Goal: Information Seeking & Learning: Find specific fact

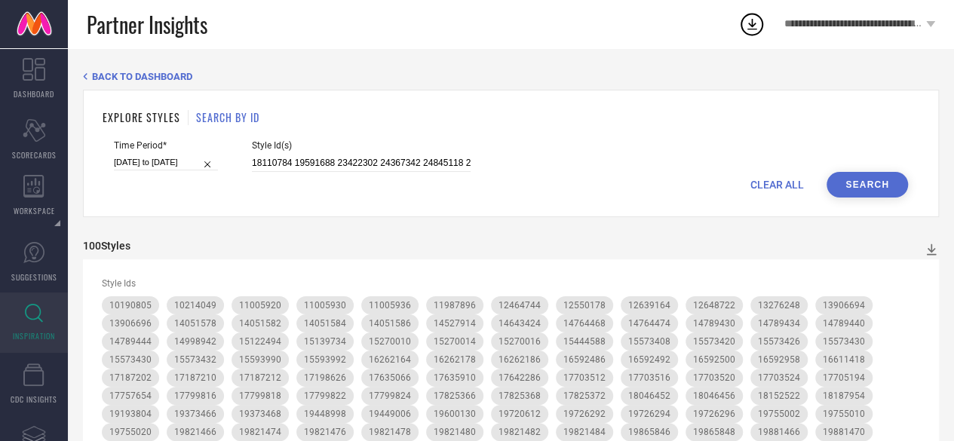
scroll to position [0, 2764]
type input "18110784 19591688 23422302 24367342 24845118 25557468 26913974 27626680 2928973…"
click at [860, 180] on button "Search" at bounding box center [867, 185] width 81 height 26
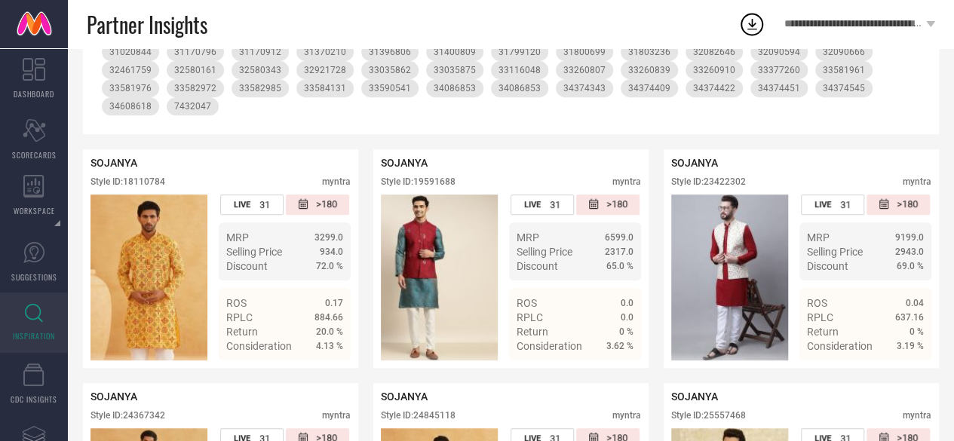
scroll to position [0, 0]
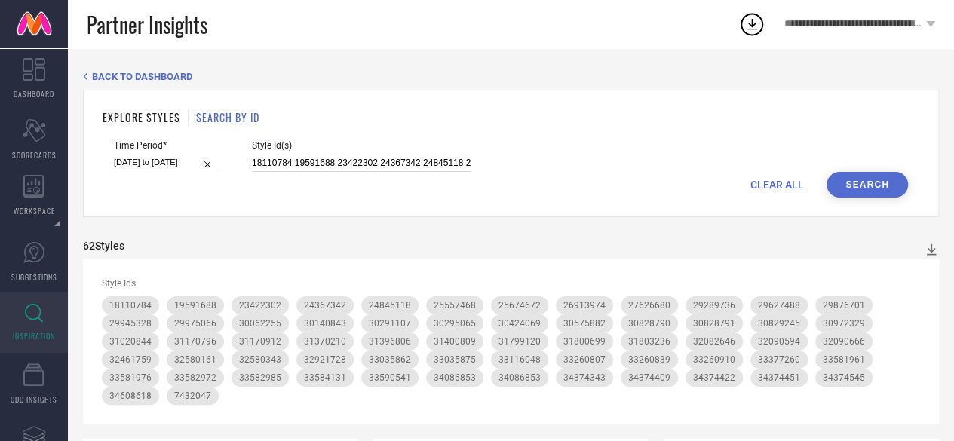
click at [327, 159] on input "18110784 19591688 23422302 24367342 24845118 25557468 26913974 27626680 2928973…" at bounding box center [361, 163] width 219 height 17
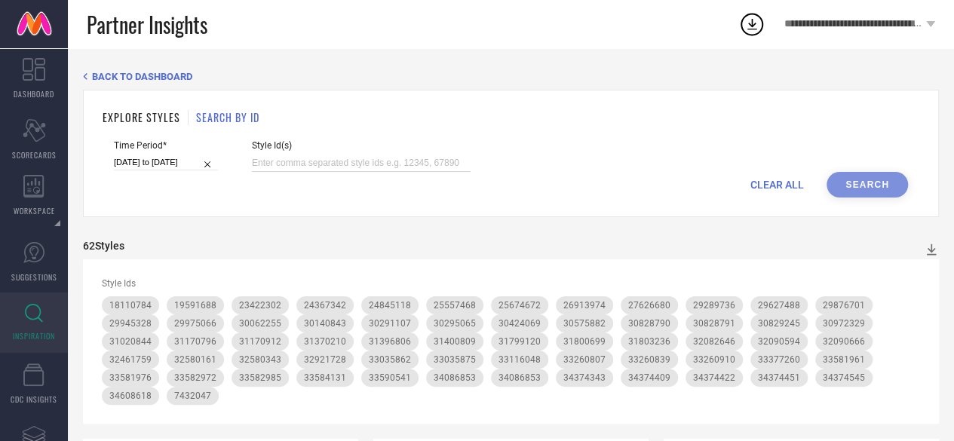
paste input "14527986 14645554 16386534 18846518 23061280 23061296 23061346 27638044 2806215…"
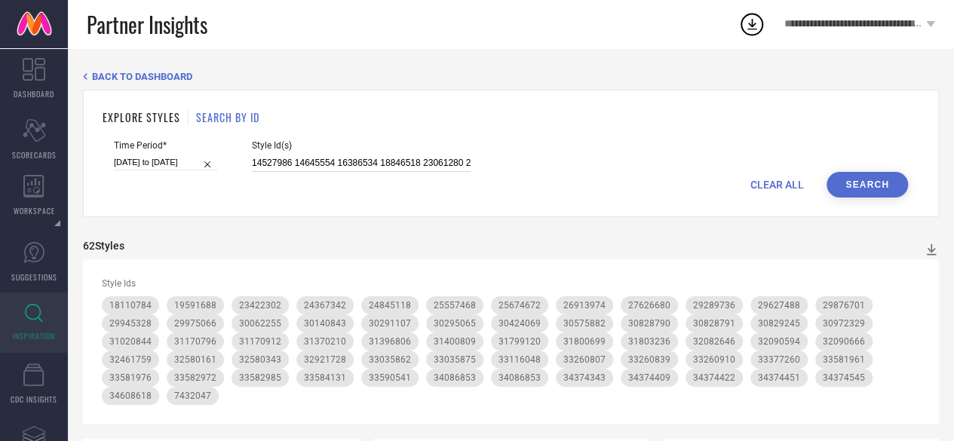
scroll to position [0, 2087]
type input "14527986 14645554 16386534 18846518 23061280 23061296 23061346 27638044 2806215…"
click at [852, 186] on button "Search" at bounding box center [867, 185] width 81 height 26
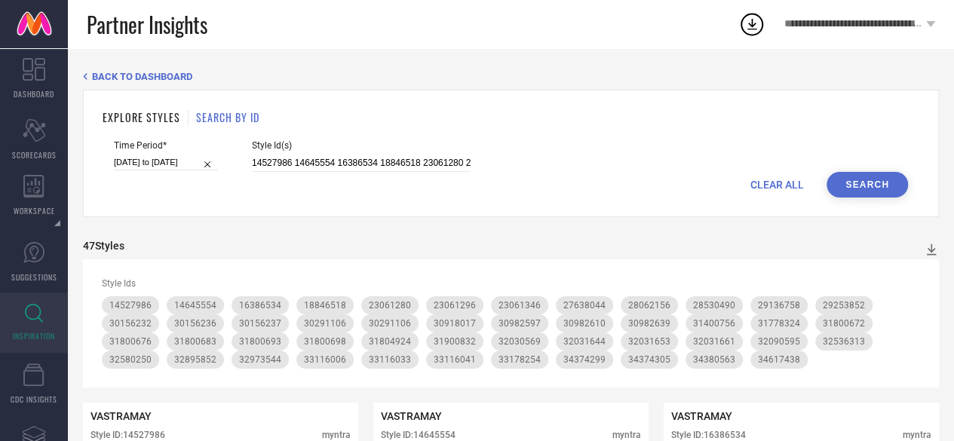
click at [383, 155] on div "Style Id(s) 14527986 14645554 16386534 18846518 23061280 23061296 23061346 2763…" at bounding box center [361, 156] width 219 height 32
click at [372, 162] on input "14527986 14645554 16386534 18846518 23061280 23061296 23061346 27638044 2806215…" at bounding box center [361, 163] width 219 height 17
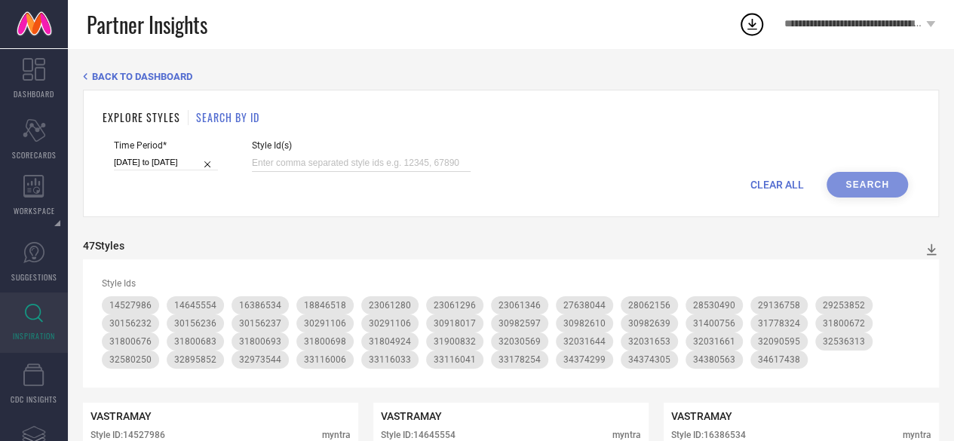
paste input "23061268 30918026 30918026 33260785"
type input "23061268 30918026 30918026 33260785"
click at [877, 188] on button "Search" at bounding box center [867, 185] width 81 height 26
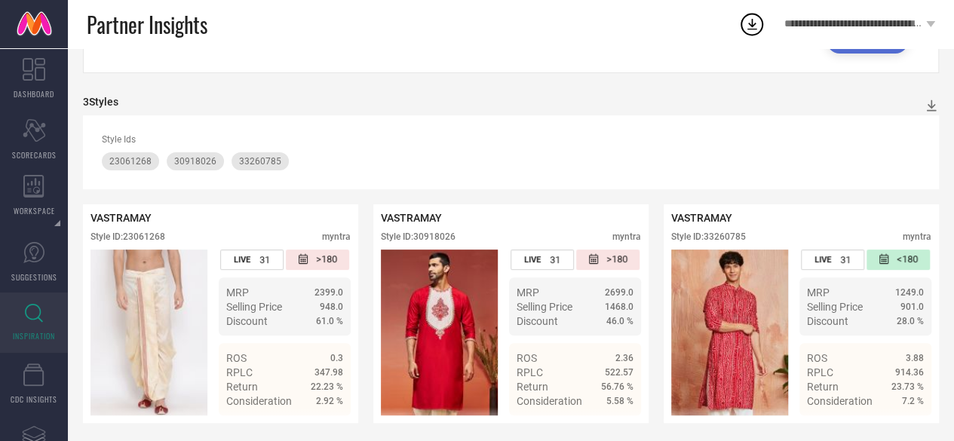
scroll to position [154, 0]
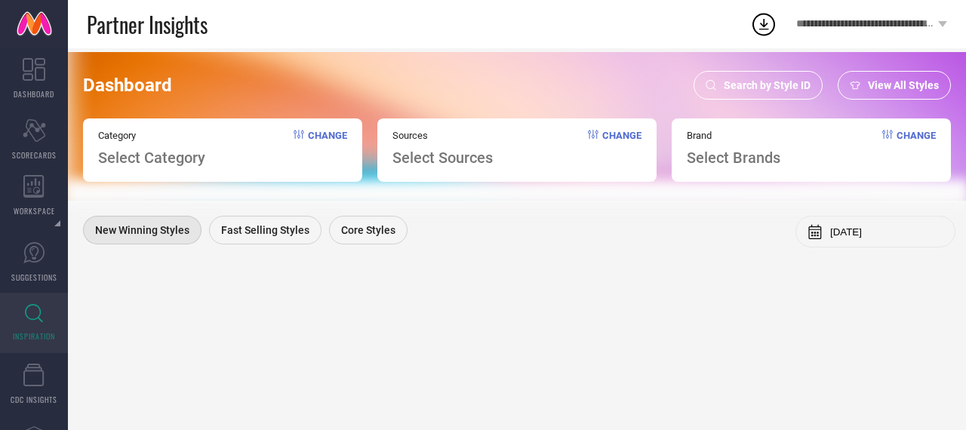
click at [771, 79] on span "Search by Style ID" at bounding box center [767, 85] width 87 height 12
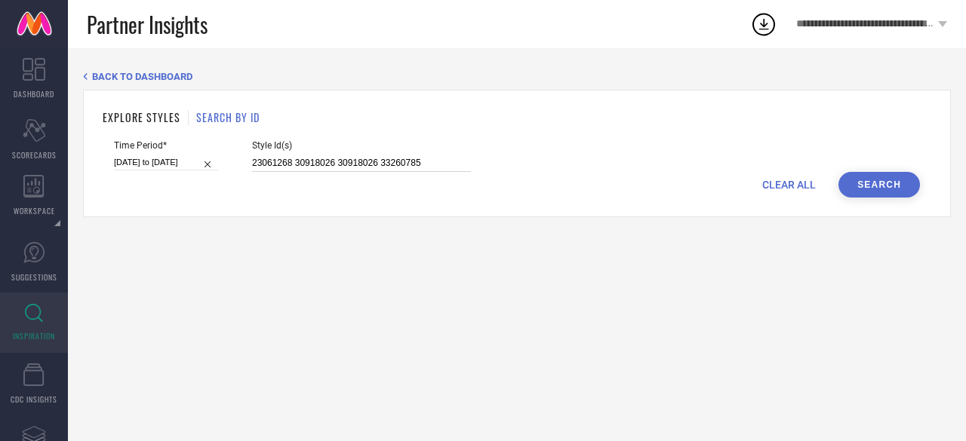
click at [394, 160] on input "23061268 30918026 30918026 33260785" at bounding box center [361, 163] width 219 height 17
paste input "34991576 30219178 30893413 25125792 30893414 24780874 22220700 30893417 2986055…"
type input "23061268 30918026 30918026 33234991576 30219178 30893413 25125792 30893414 2478…"
click at [394, 160] on input "23061268 30918026 30918026 33234991576 30219178 30893413 25125792 30893414 2478…" at bounding box center [361, 163] width 219 height 17
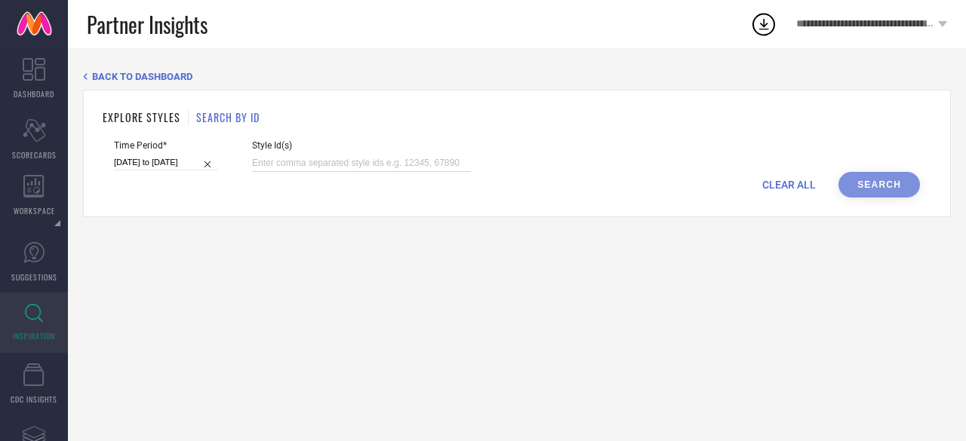
scroll to position [0, 0]
paste input "34991576 30219178 30893413 25125792 30893414 24780874 22220700 30893417 2986055…"
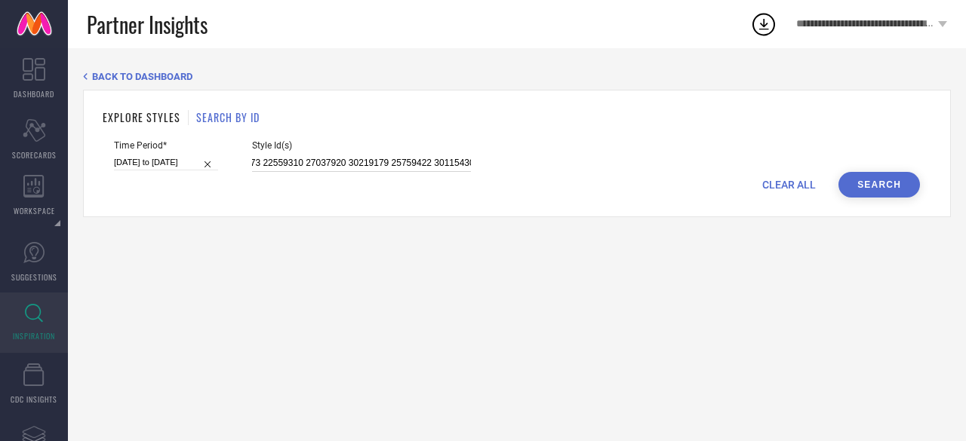
type input "34991576 30219178 30893413 25125792 30893414 24780874 22220700 30893417 2986055…"
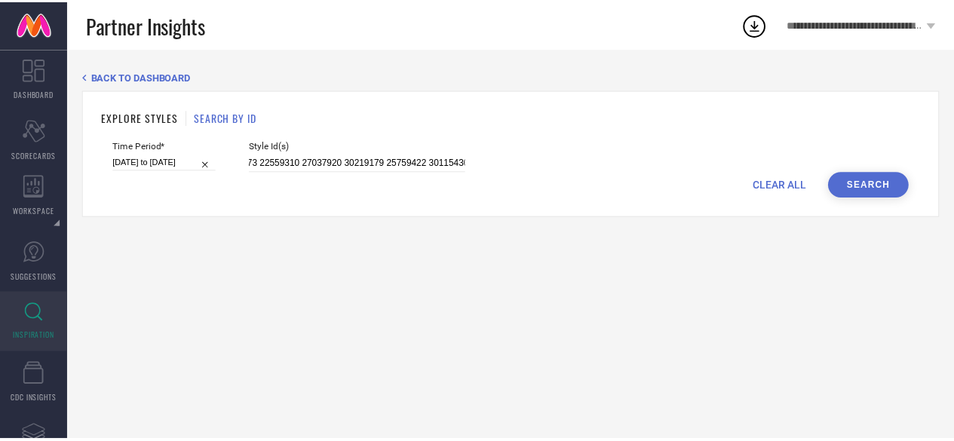
scroll to position [0, 0]
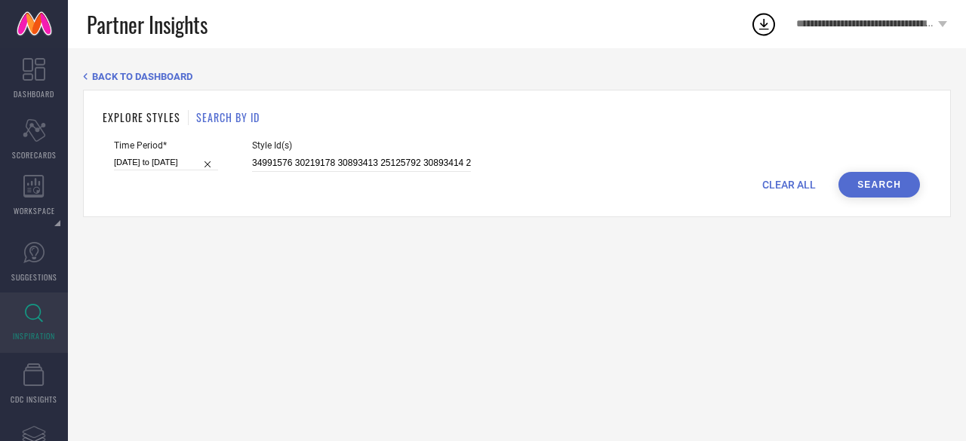
click at [859, 190] on button "Search" at bounding box center [878, 185] width 81 height 26
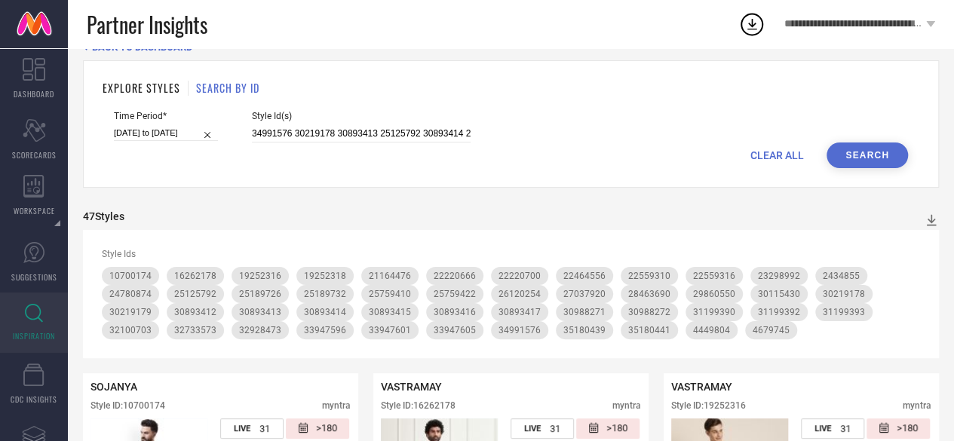
scroll to position [30, 0]
click at [308, 132] on input "34991576 30219178 30893413 25125792 30893414 24780874 22220700 30893417 2986055…" at bounding box center [361, 132] width 219 height 17
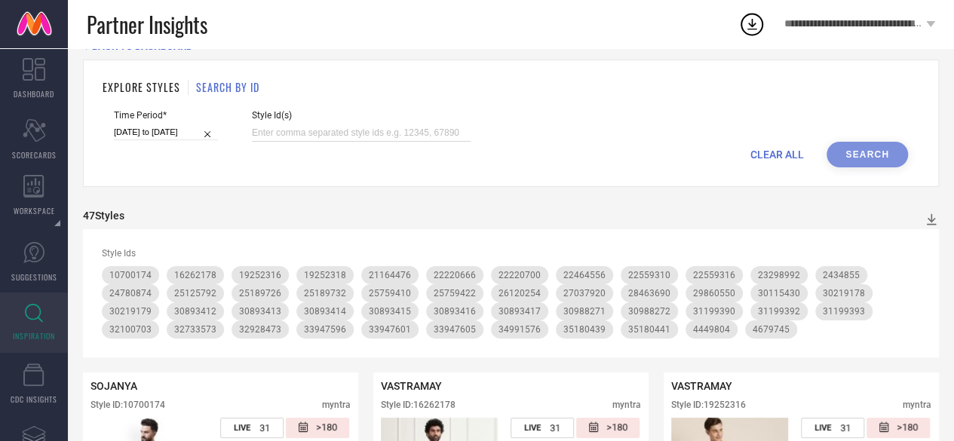
paste input "32100702 32780565 30115380 30505060 23276092 32100034 35895703 32103729 2391994…"
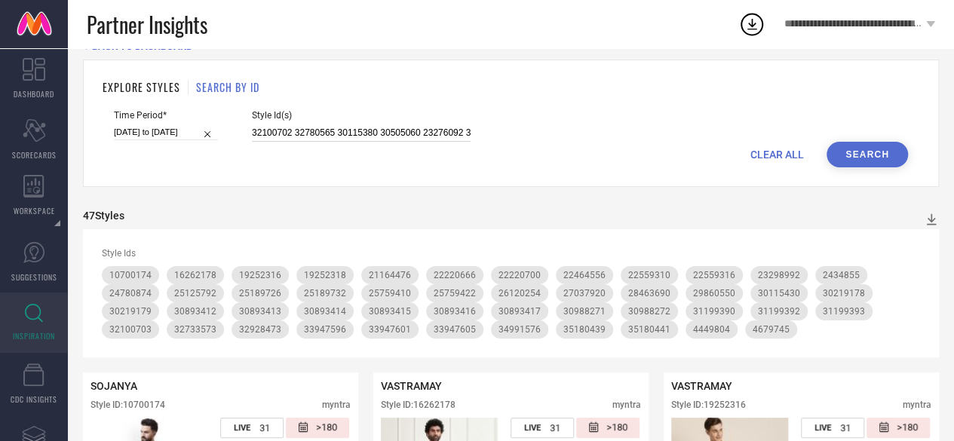
scroll to position [0, 1957]
type input "32100702 32780565 30115380 30505060 23276092 32100034 35895703 32103729 2391994…"
click at [850, 148] on button "Search" at bounding box center [867, 155] width 81 height 26
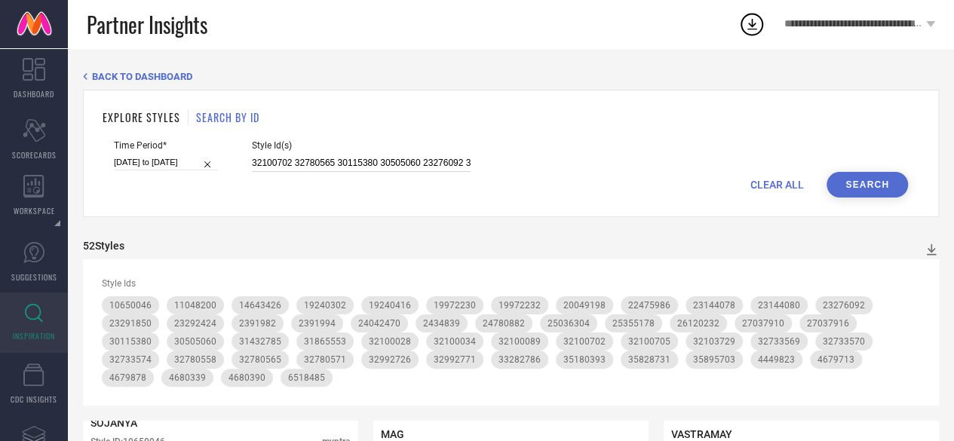
click at [333, 171] on input "32100702 32780565 30115380 30505060 23276092 32100034 35895703 32103729 2391994…" at bounding box center [361, 163] width 219 height 17
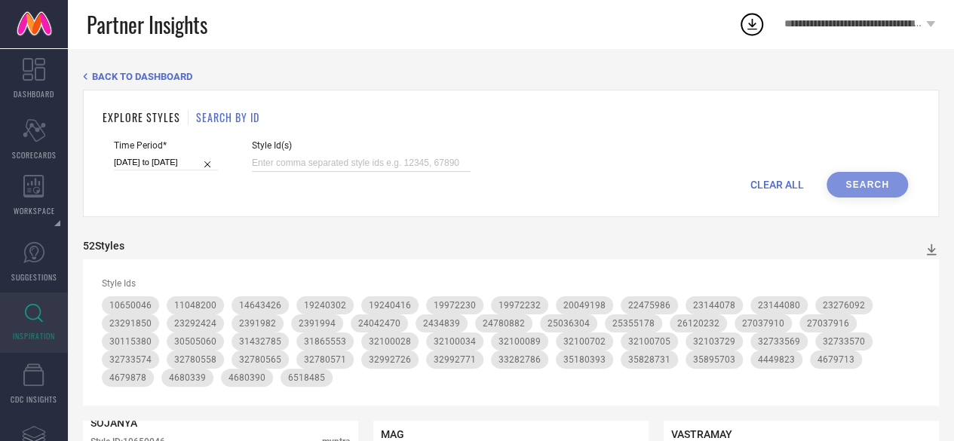
paste input "19972232 19972230 16674552 27308876 26849272 26849254 26849204 26848904 2684889…"
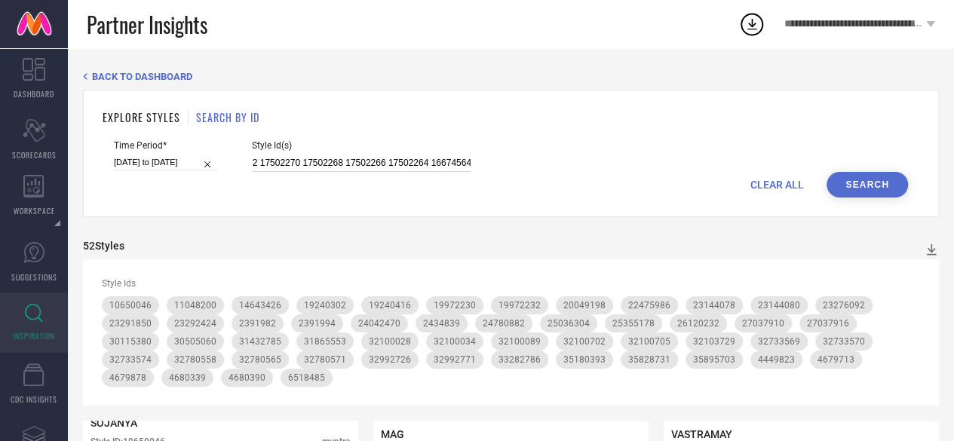
type input "19972232 19972230 16674552 27308876 26849272 26849254 26849204 26848904 2684889…"
click at [865, 185] on button "Search" at bounding box center [867, 185] width 81 height 26
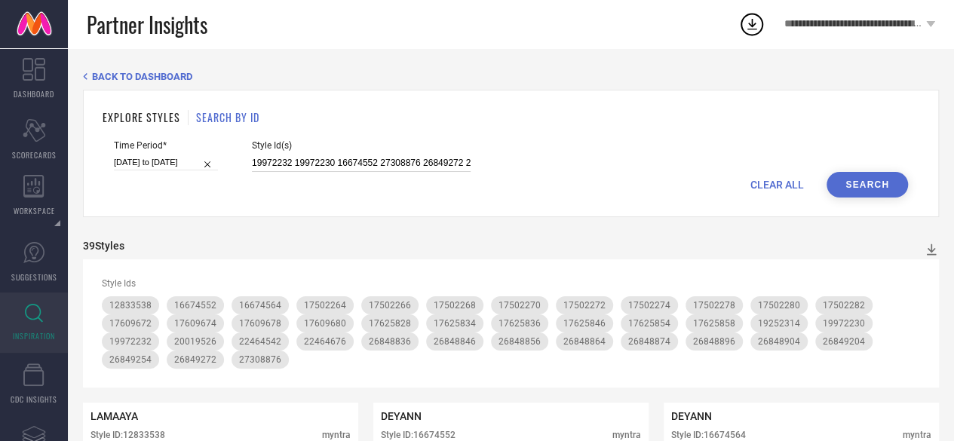
click at [315, 167] on input "19972232 19972230 16674552 27308876 26849272 26849254 26849204 26848904 2684889…" at bounding box center [361, 163] width 219 height 17
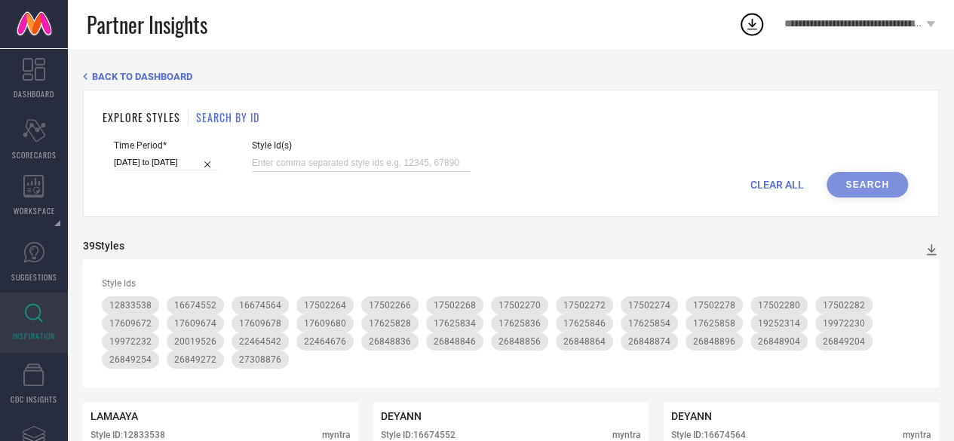
paste input "16674560 16674542 16669302 16669300 16669288 16665224 16665222 16665210 1666520…"
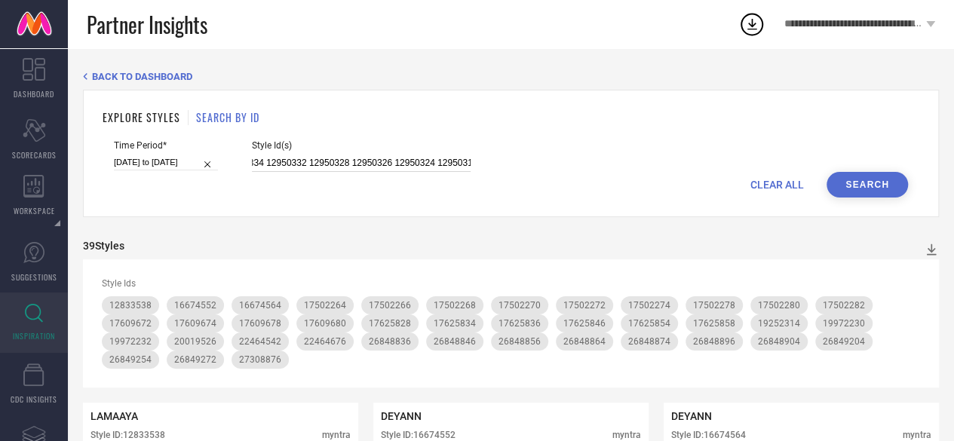
type input "16674560 16674542 16669302 16669300 16669288 16665224 16665222 16665210 1666520…"
click at [899, 180] on button "Search" at bounding box center [867, 185] width 81 height 26
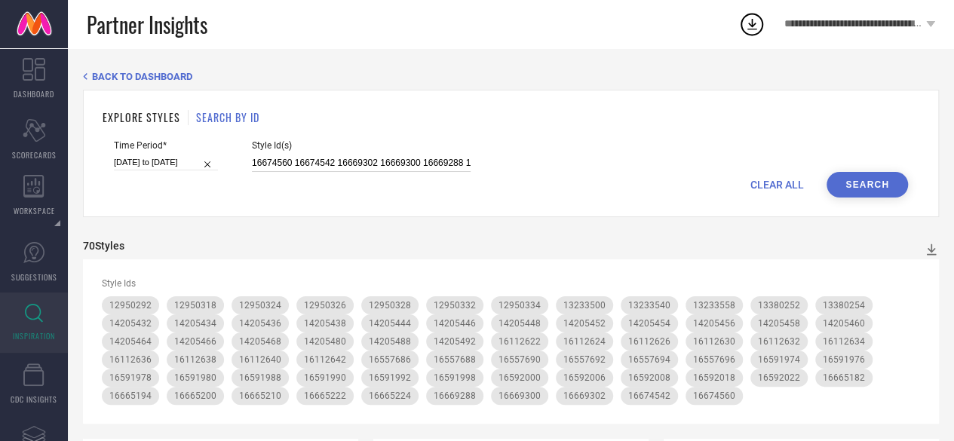
click at [324, 160] on input "16674560 16674542 16669302 16669300 16669288 16665224 16665222 16665210 1666520…" at bounding box center [361, 163] width 219 height 17
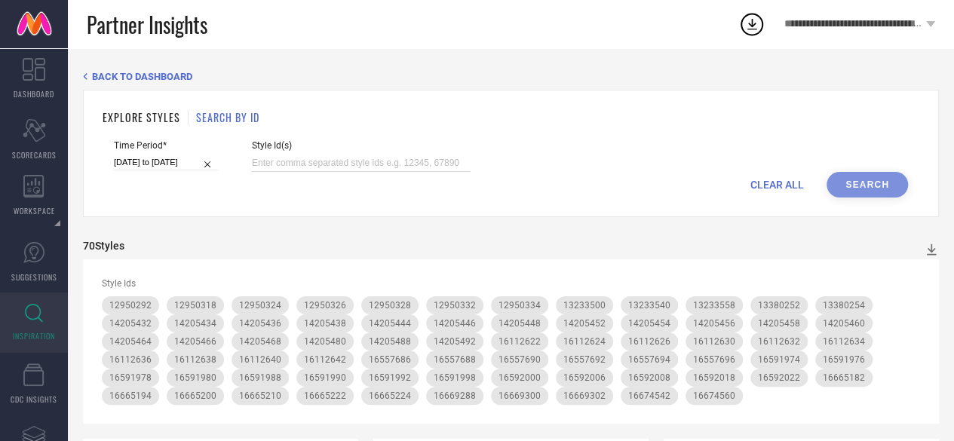
paste input "12950314 12950312 12950310 12950306 12950302 12950300 12950298 12950286 1295028…"
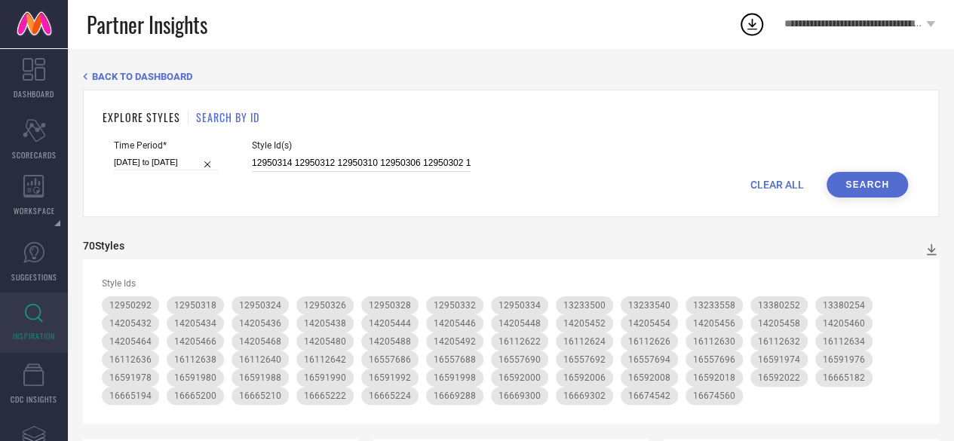
scroll to position [0, 2630]
type input "12950314 12950312 12950310 12950306 12950302 12950300 12950298 12950286 1295028…"
click at [877, 180] on button "Search" at bounding box center [867, 185] width 81 height 26
click at [330, 162] on input "12950314 12950312 12950310 12950306 12950302 12950300 12950298 12950286 1295028…" at bounding box center [361, 163] width 219 height 17
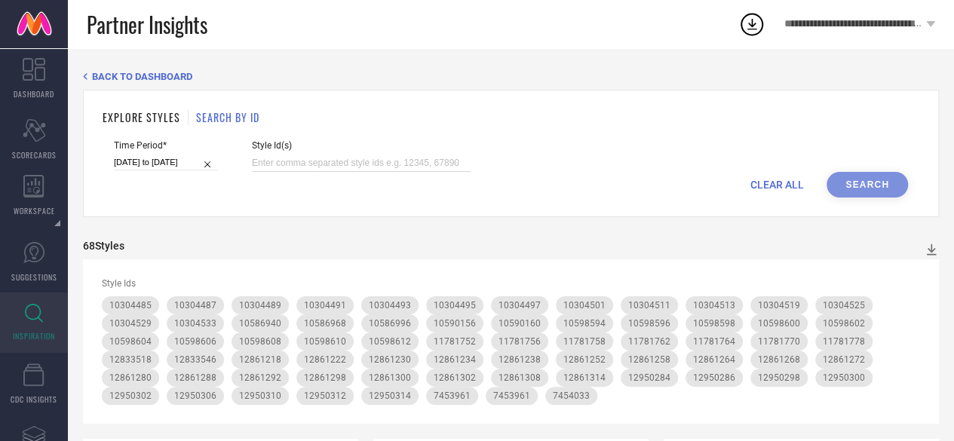
paste input "4443342 5556437 5559030 6528047 6914189 2369428 7436864 7486542 8704525 9250531…"
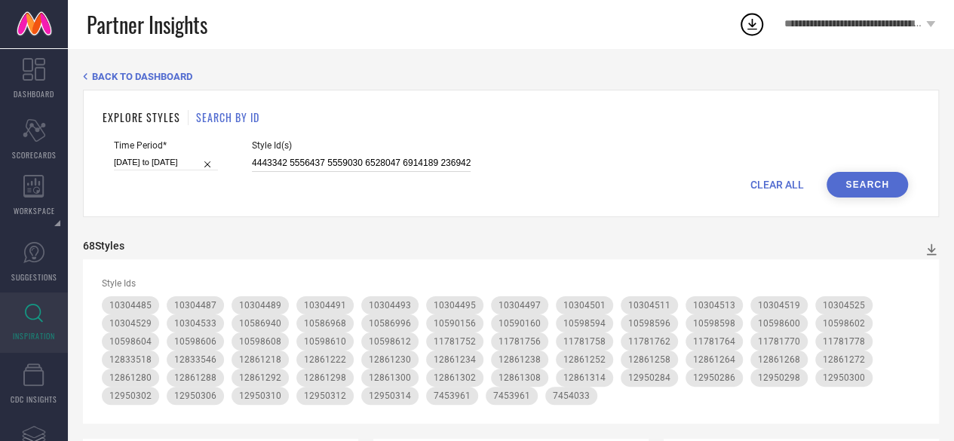
scroll to position [0, 1007]
type input "4443342 5556437 5559030 6528047 6914189 2369428 7436864 7486542 8704525 9250531…"
click at [853, 183] on button "Search" at bounding box center [867, 185] width 81 height 26
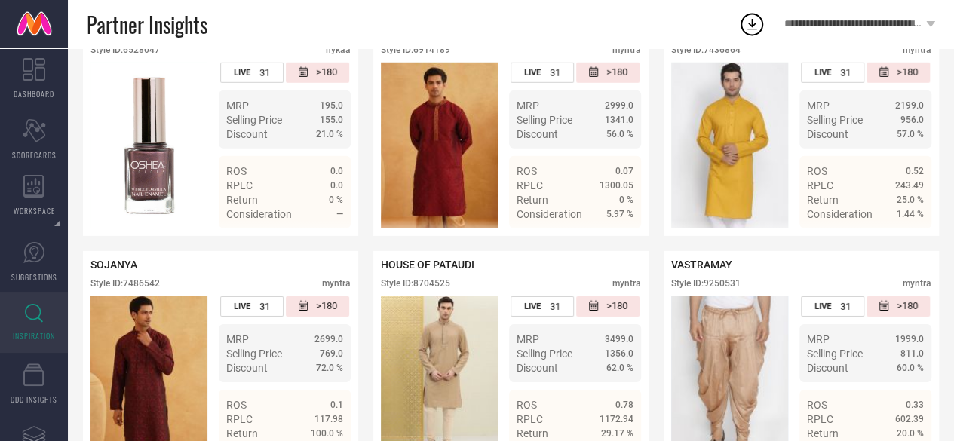
scroll to position [2323, 0]
